Goal: Register for event/course

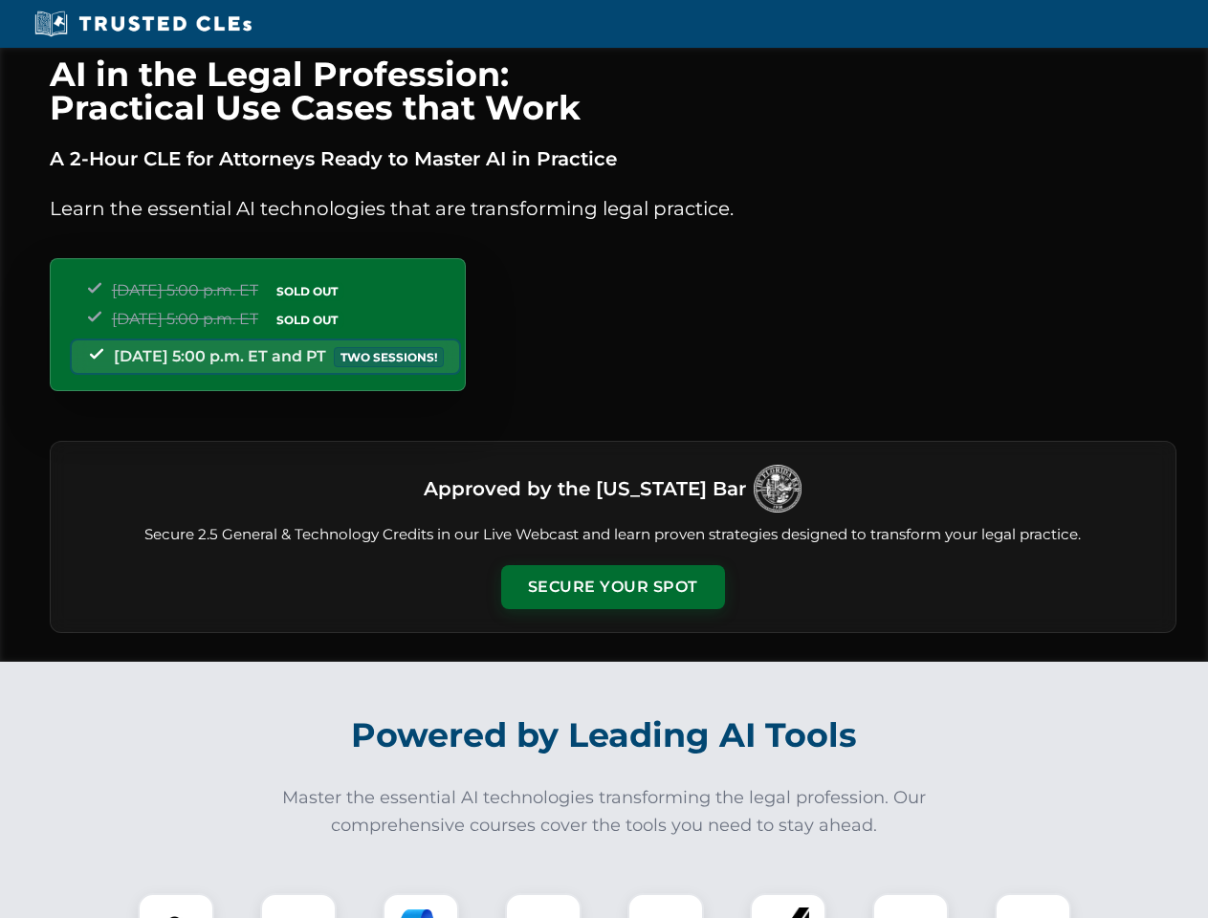
click at [612, 587] on button "Secure Your Spot" at bounding box center [613, 587] width 224 height 44
click at [176, 906] on img at bounding box center [175, 931] width 55 height 55
click at [298, 906] on div at bounding box center [298, 932] width 77 height 77
click at [421, 906] on div at bounding box center [421, 932] width 77 height 77
